Goal: Check status: Check status

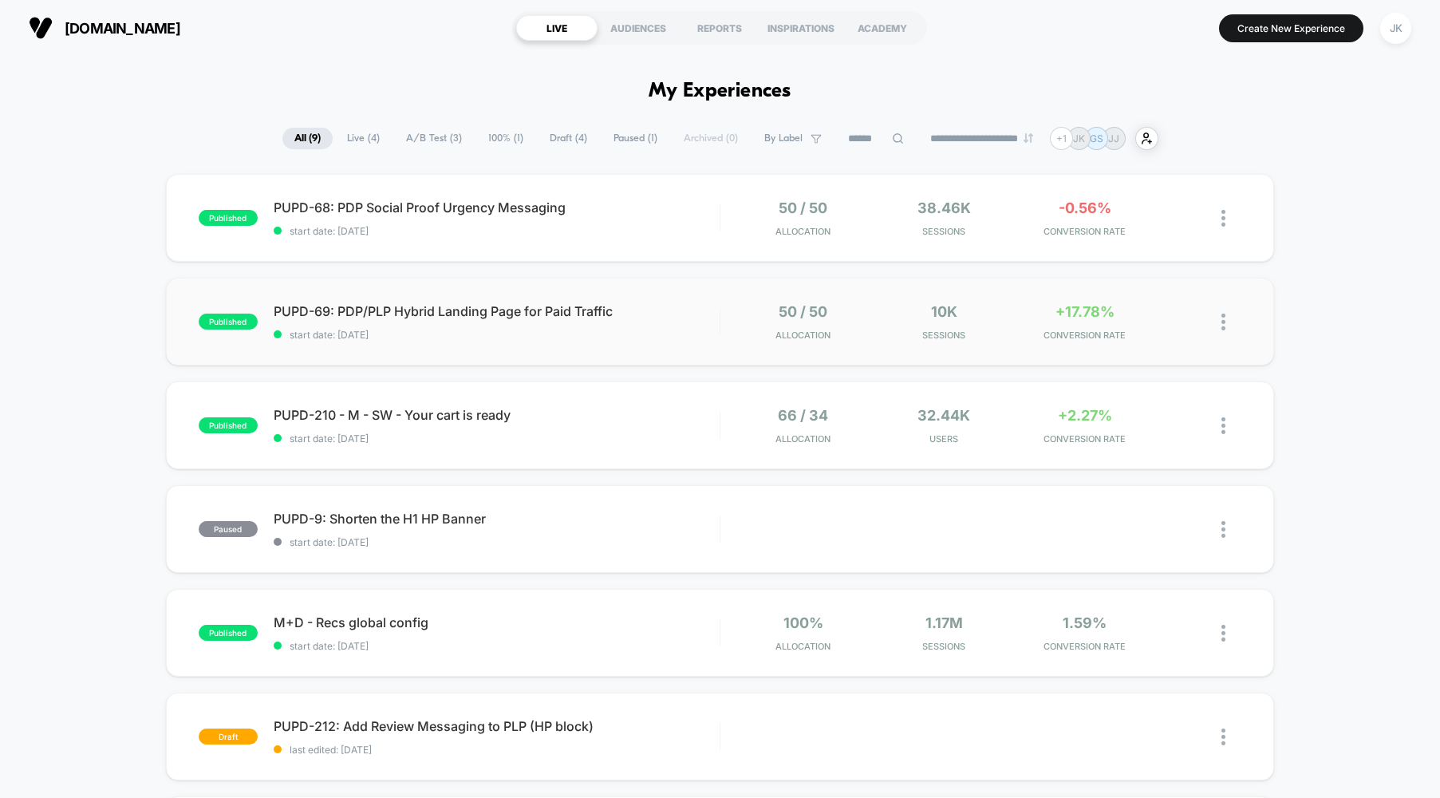
click at [629, 351] on div "published PUPD-69: PDP/PLP Hybrid Landing Page for Paid Traffic start date: [DA…" at bounding box center [720, 322] width 1109 height 88
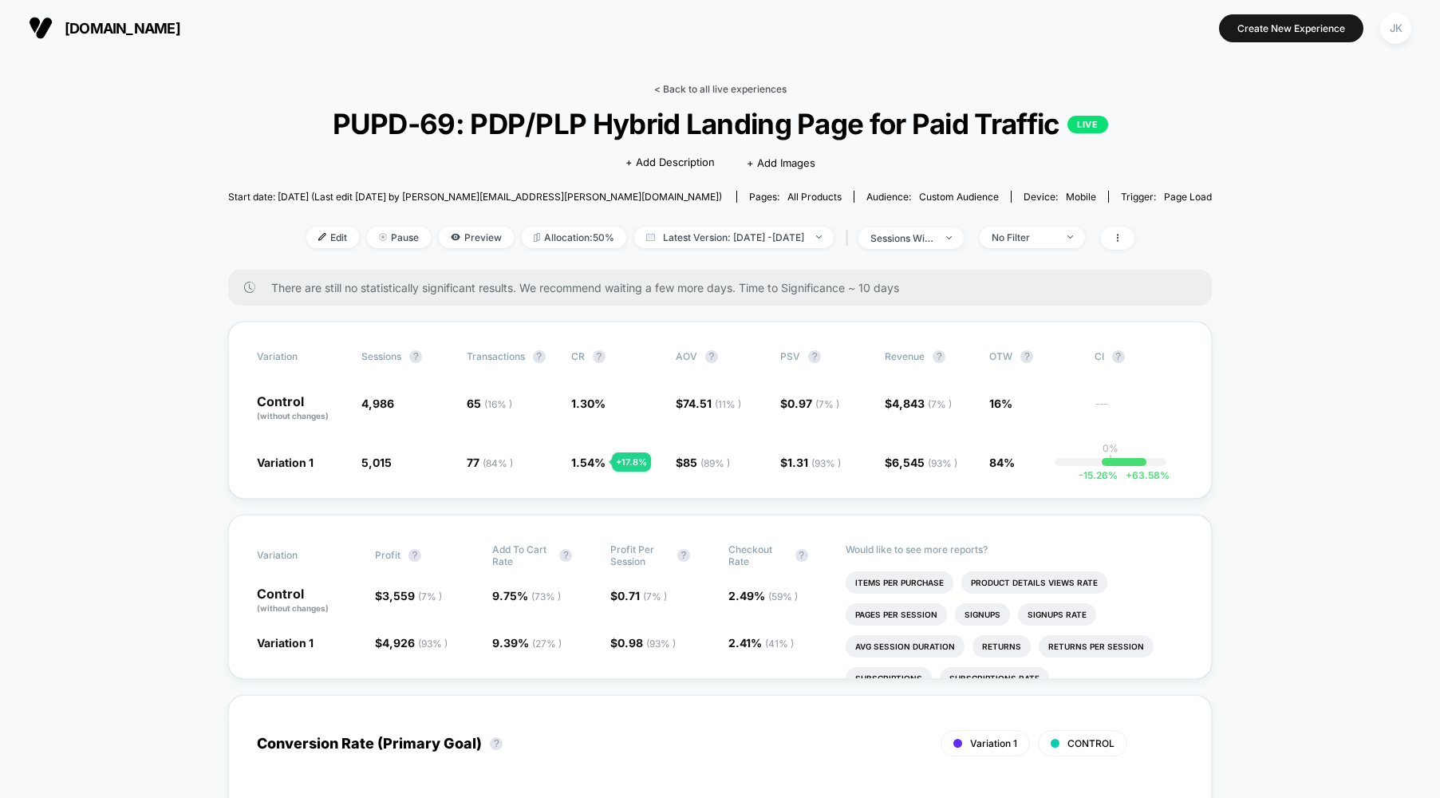
click at [676, 93] on link "< Back to all live experiences" at bounding box center [720, 89] width 132 height 12
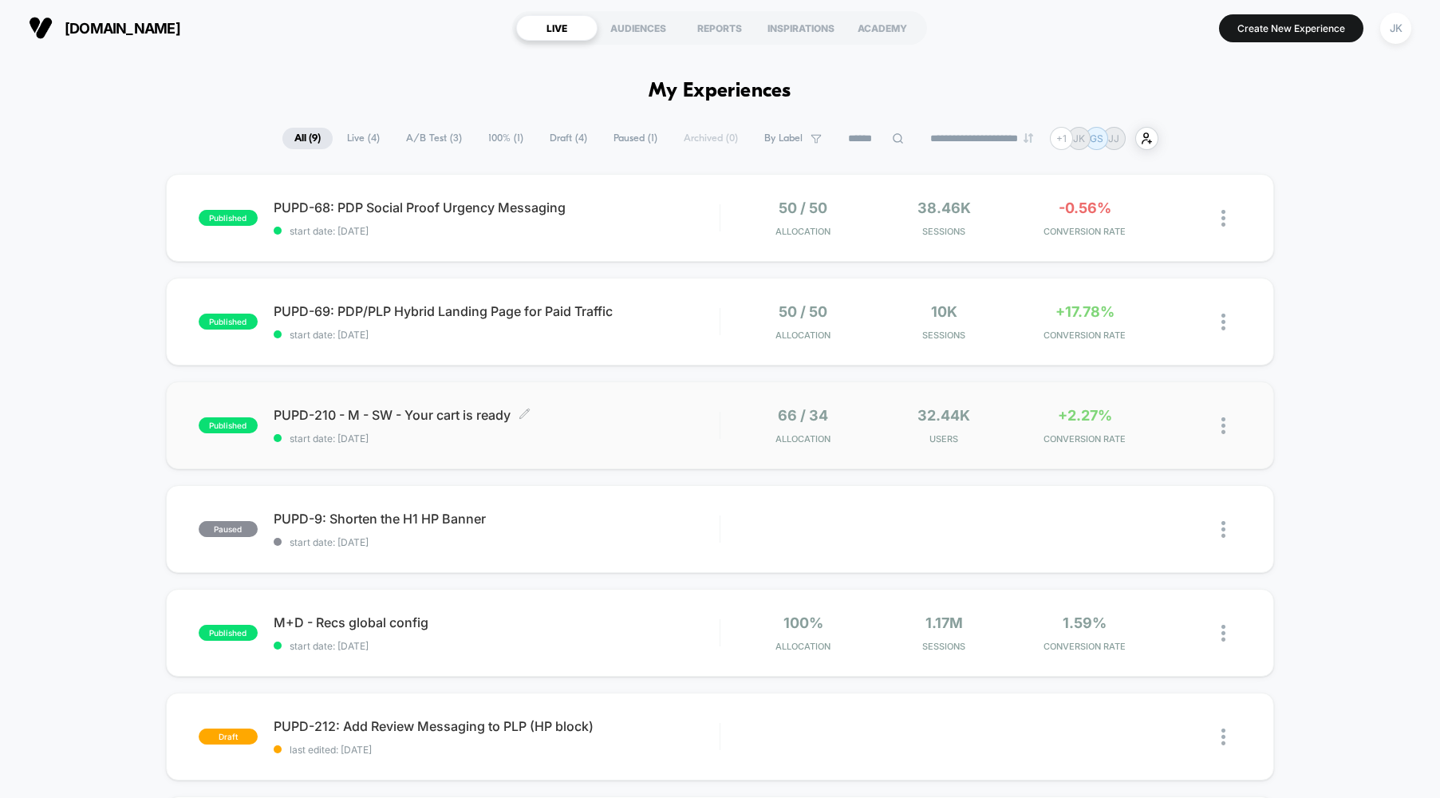
click at [570, 443] on span "start date: [DATE]" at bounding box center [497, 438] width 446 height 12
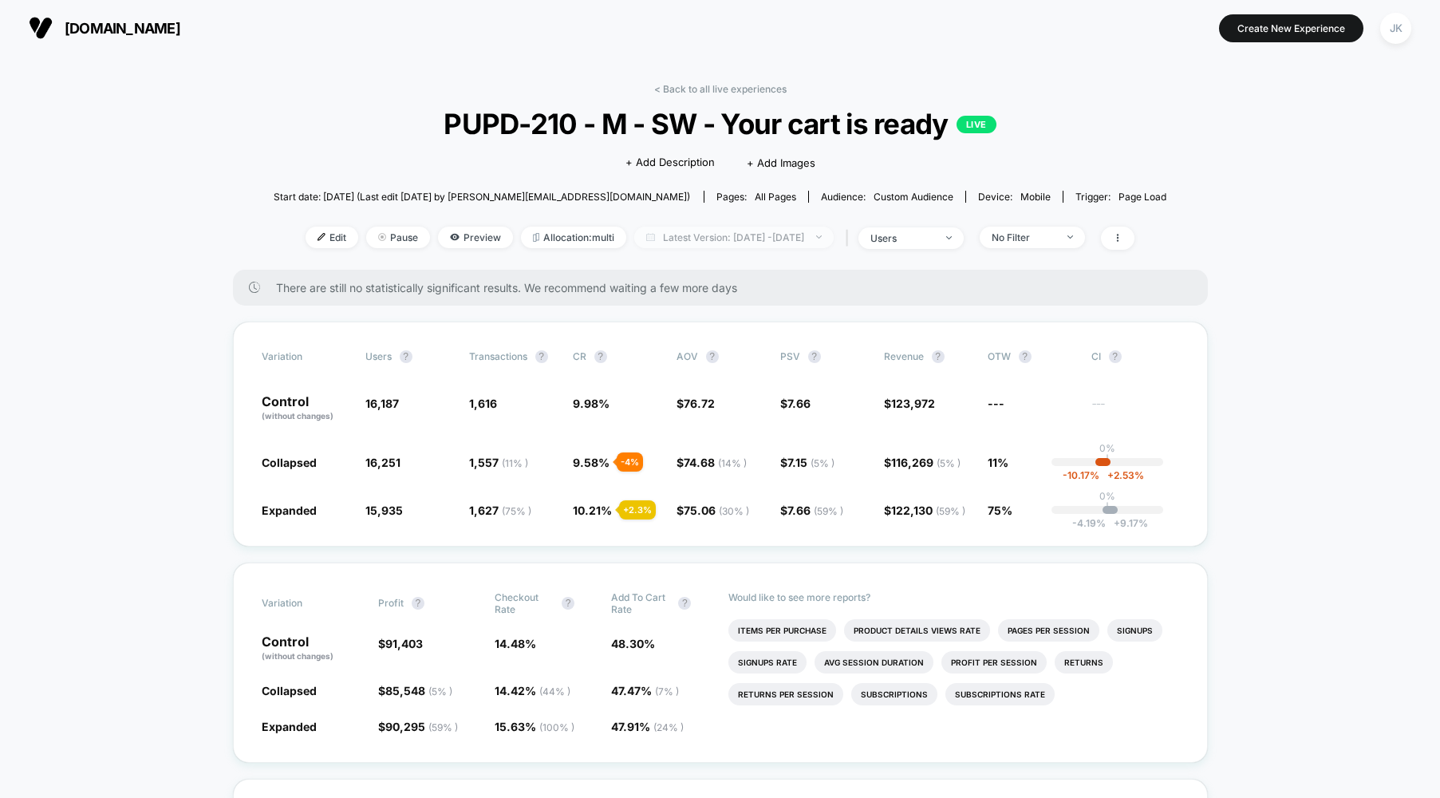
click at [749, 243] on span "Latest Version: [DATE] - [DATE]" at bounding box center [733, 238] width 199 height 22
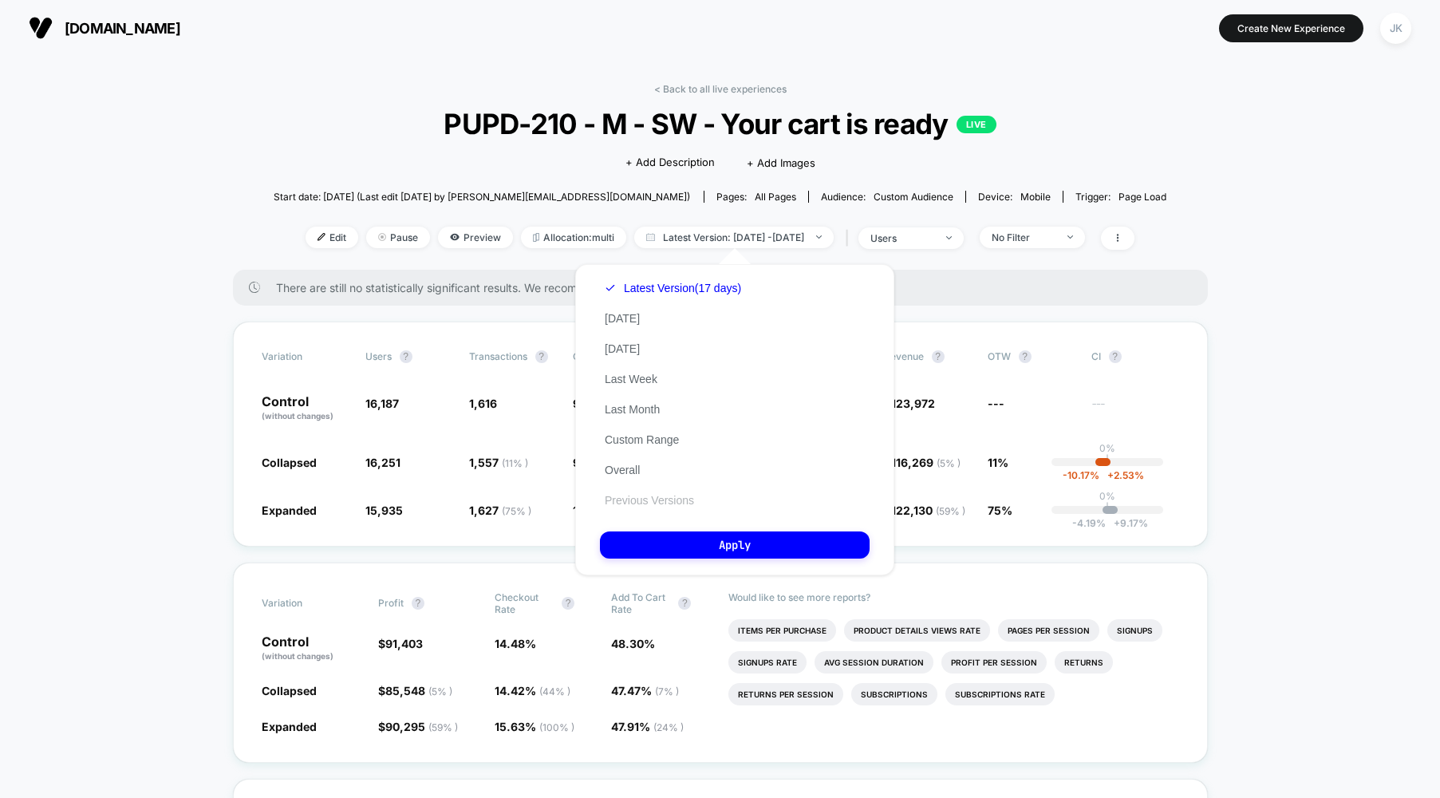
click at [660, 502] on button "Previous Versions" at bounding box center [649, 500] width 99 height 14
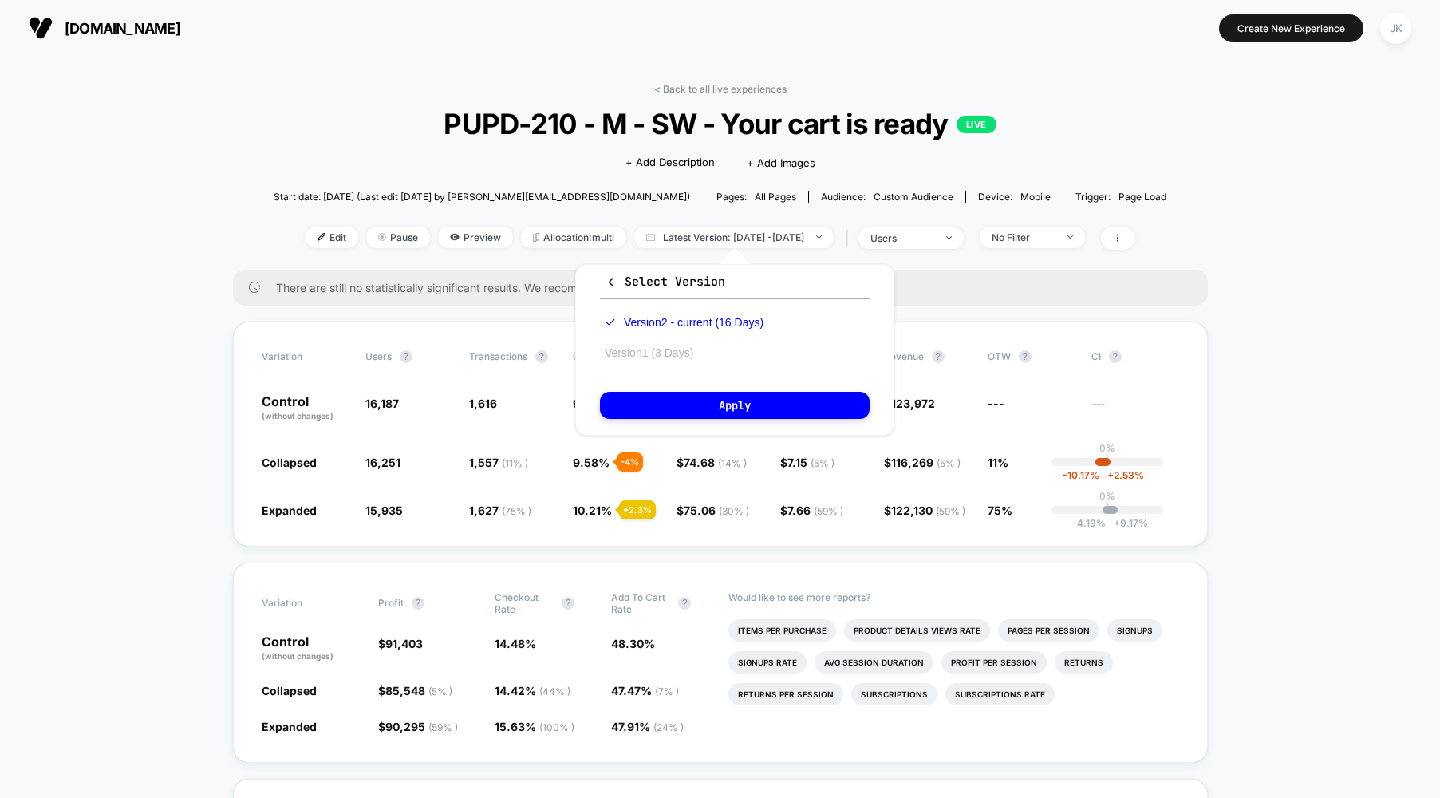
click at [651, 349] on button "Version 1 (3 Days)" at bounding box center [649, 352] width 98 height 14
click at [683, 395] on button "Apply" at bounding box center [735, 405] width 270 height 27
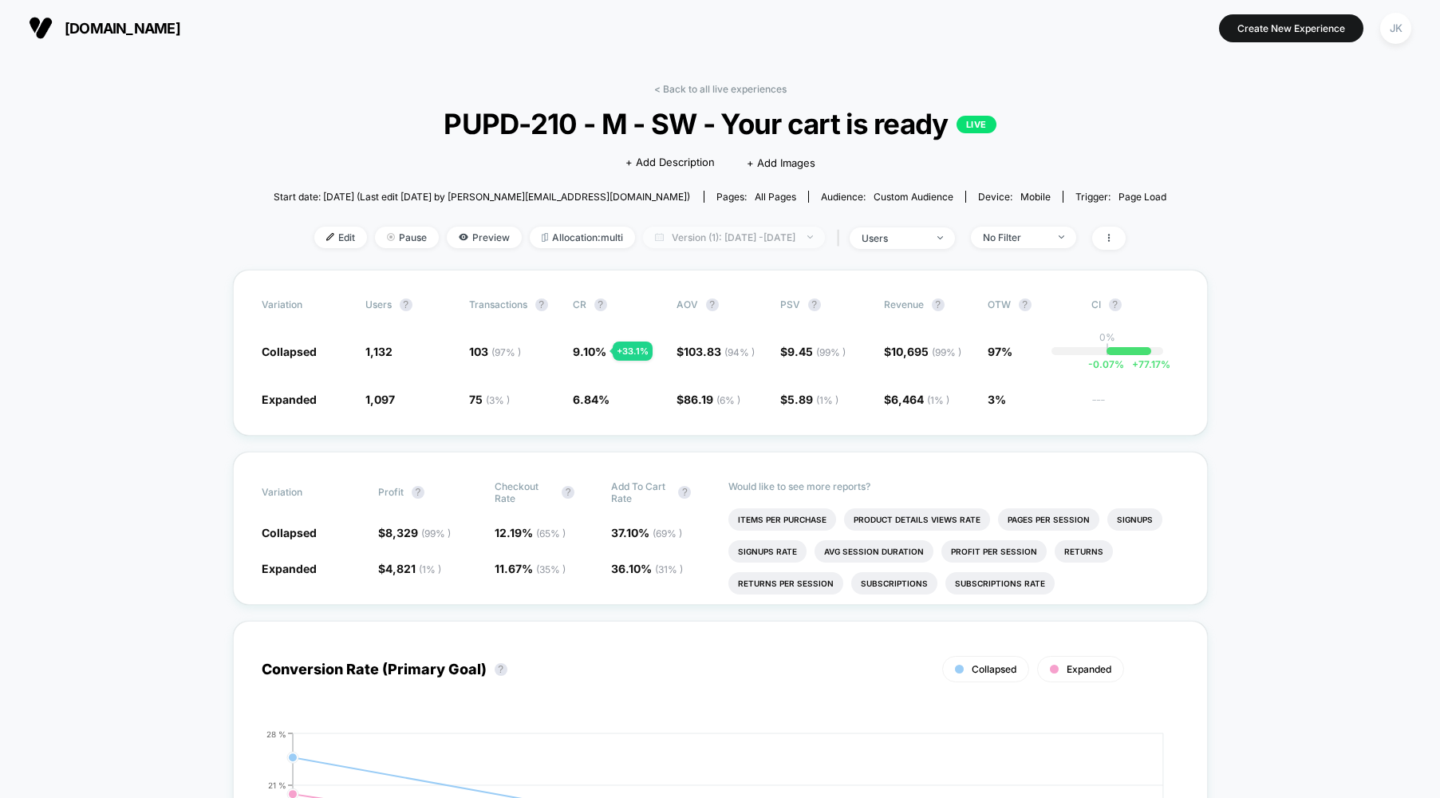
click at [732, 239] on span "Version (1): [DATE] - [DATE]" at bounding box center [734, 238] width 182 height 22
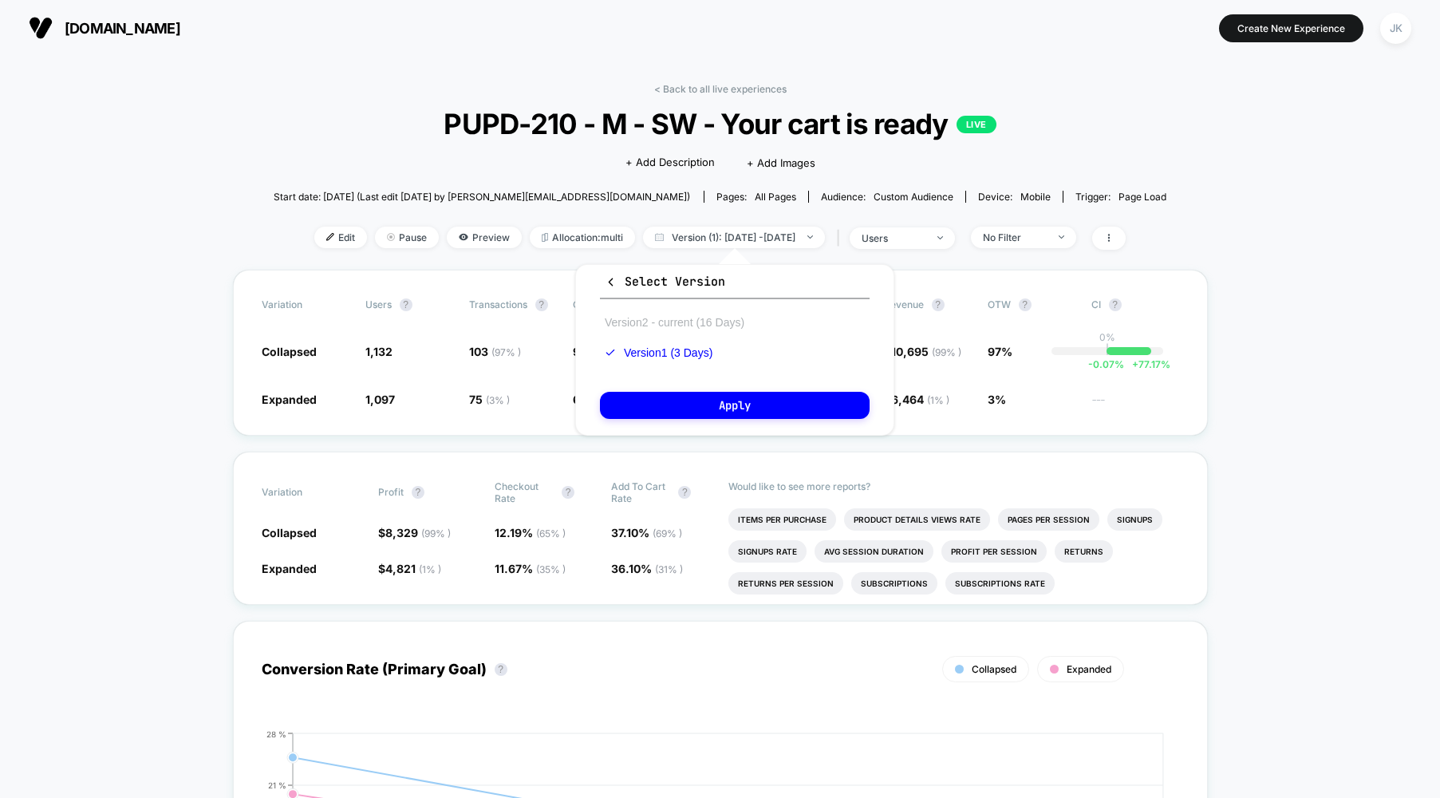
click at [694, 321] on button "Version 2 - current (16 Days)" at bounding box center [674, 322] width 149 height 14
click at [715, 400] on button "Apply" at bounding box center [735, 405] width 270 height 27
